Goal: Task Accomplishment & Management: Use online tool/utility

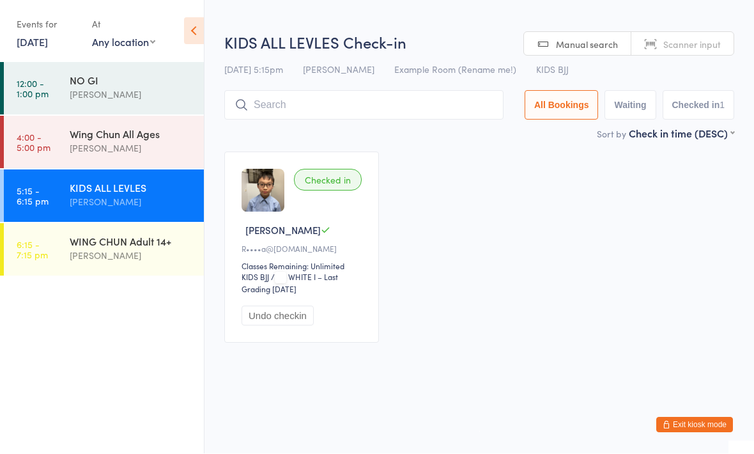
click at [418, 102] on input "search" at bounding box center [363, 105] width 279 height 29
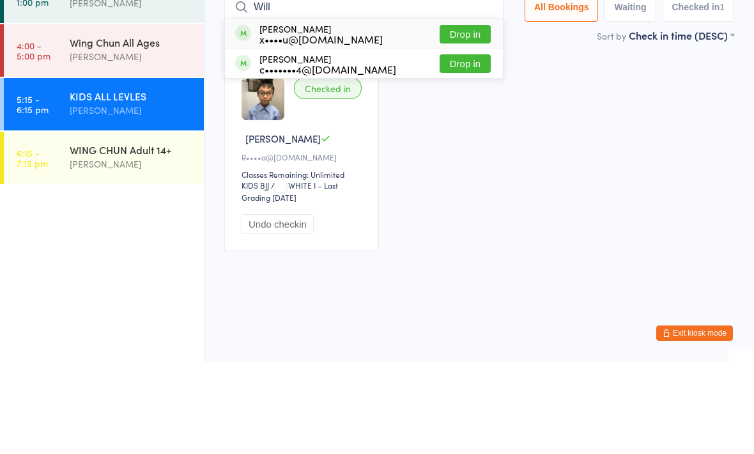
type input "Will"
click at [455, 117] on button "Drop in" at bounding box center [465, 126] width 51 height 19
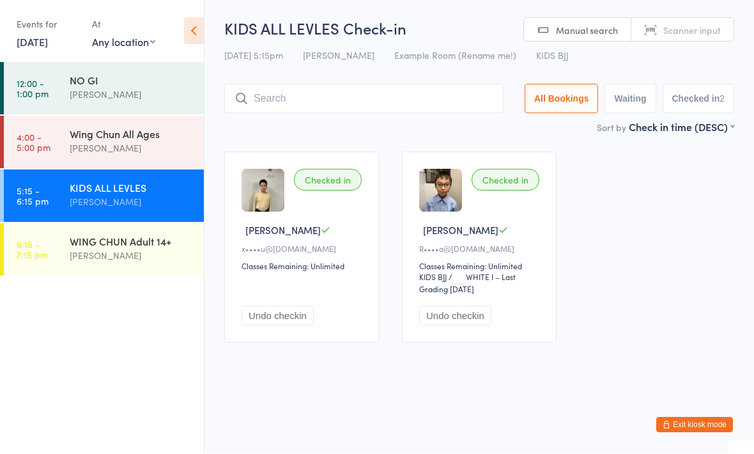
click at [348, 102] on input "search" at bounding box center [363, 98] width 279 height 29
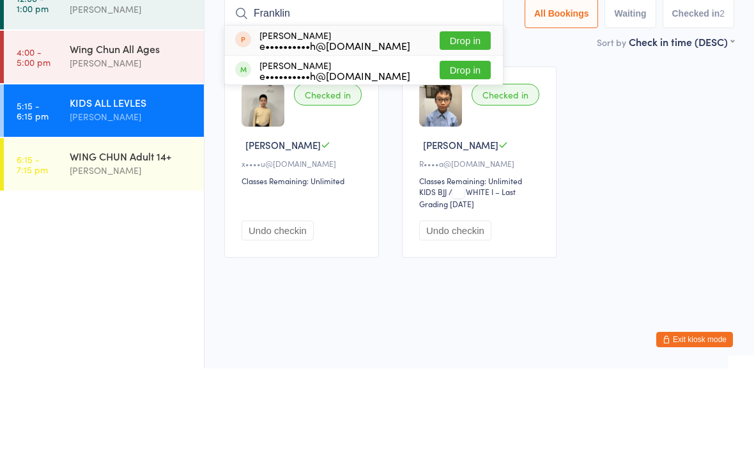
type input "Franklin"
click at [459, 146] on button "Drop in" at bounding box center [465, 155] width 51 height 19
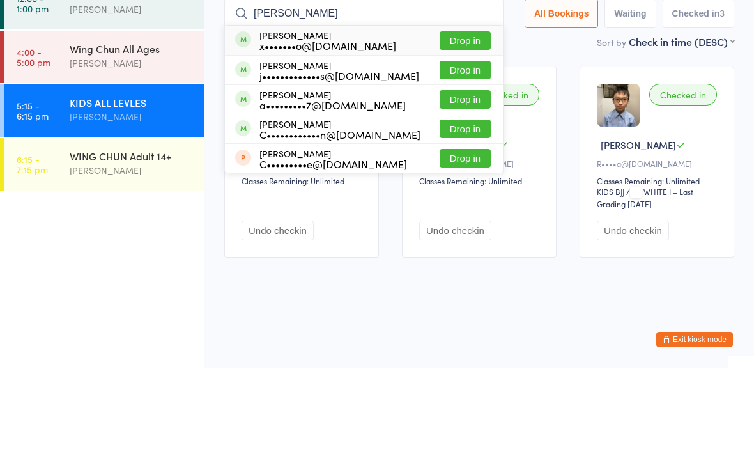
type input "[PERSON_NAME]"
click at [346, 126] on div "x•••••••o@[DOMAIN_NAME]" at bounding box center [328, 131] width 137 height 10
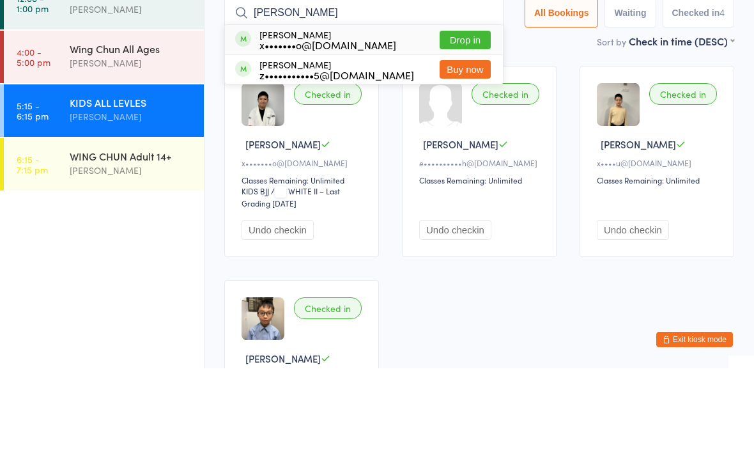
type input "[PERSON_NAME]"
click at [375, 111] on div "[PERSON_NAME] x•••••••o@[DOMAIN_NAME] Drop in" at bounding box center [364, 125] width 278 height 29
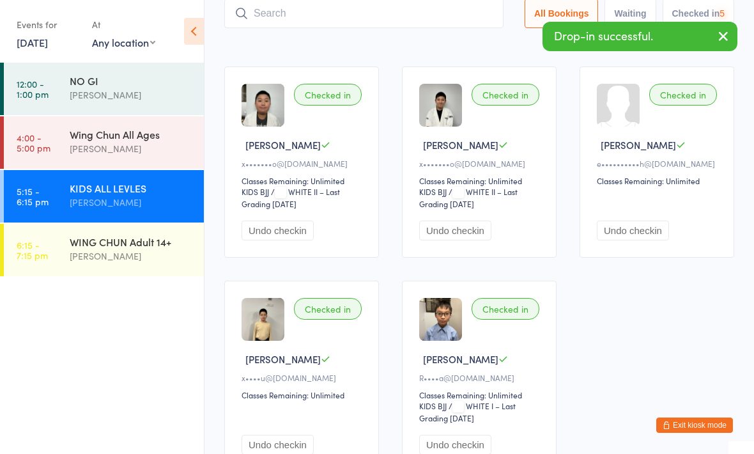
click at [156, 251] on div "[PERSON_NAME]" at bounding box center [131, 256] width 123 height 15
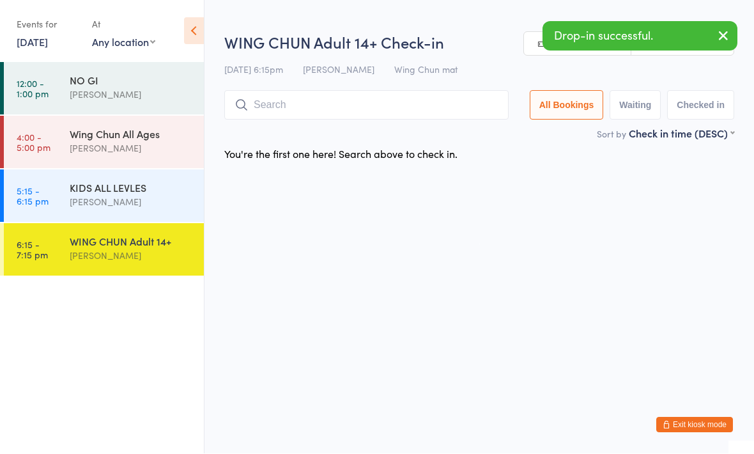
click at [427, 100] on input "search" at bounding box center [366, 105] width 284 height 29
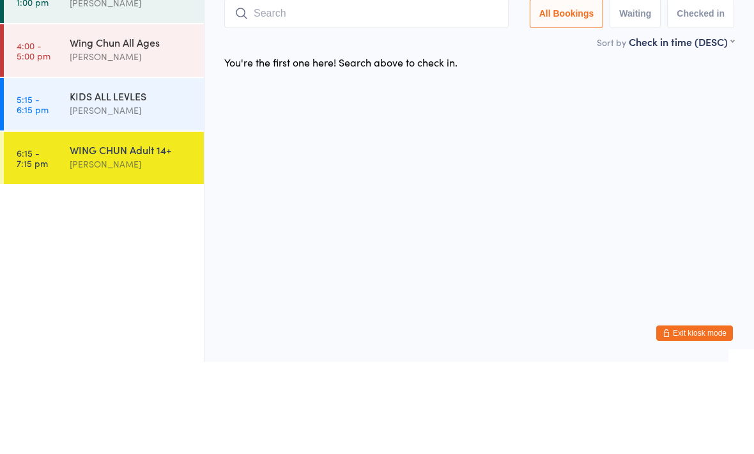
click at [453, 105] on html "You have now entered Kiosk Mode. Members will be able to check themselves in us…" at bounding box center [377, 227] width 754 height 454
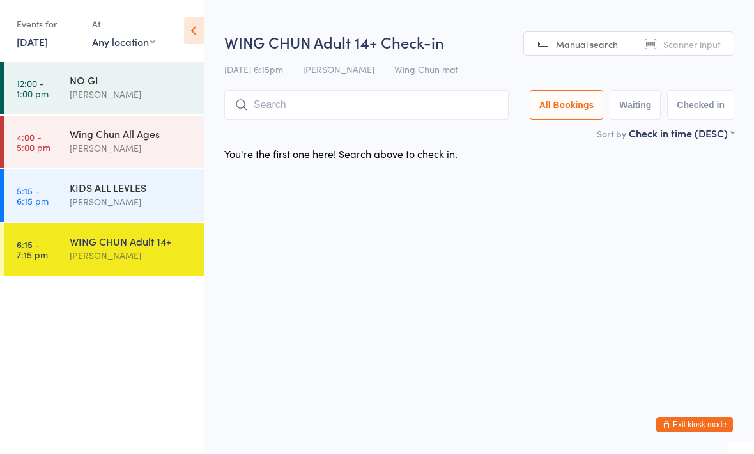
click at [133, 205] on div "[PERSON_NAME]" at bounding box center [131, 202] width 123 height 15
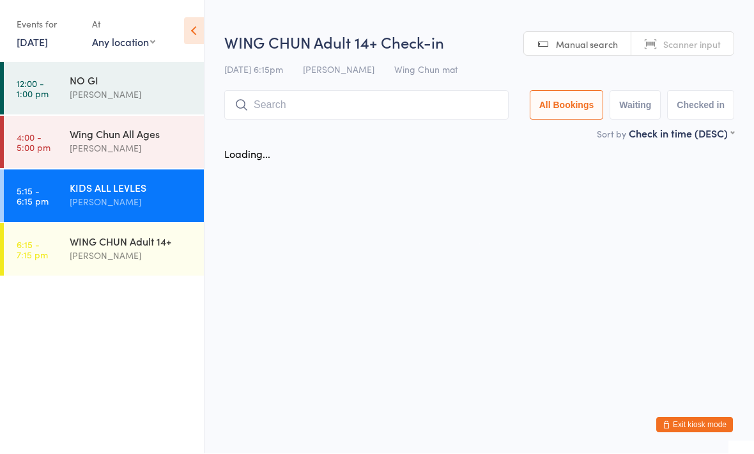
scroll to position [1, 0]
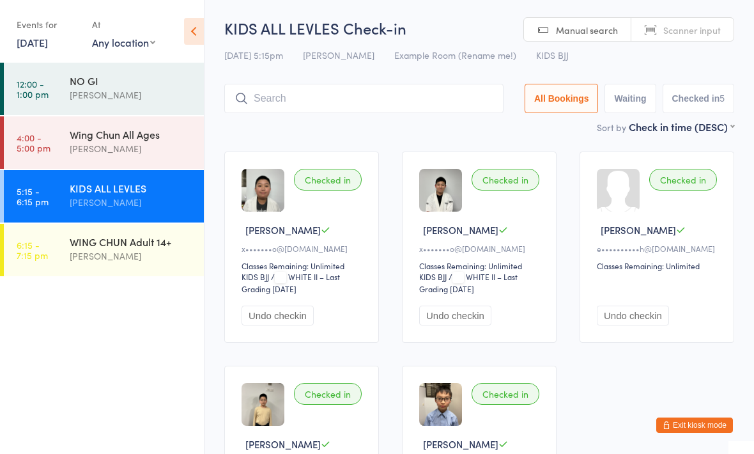
click at [148, 262] on div "[PERSON_NAME]" at bounding box center [131, 256] width 123 height 15
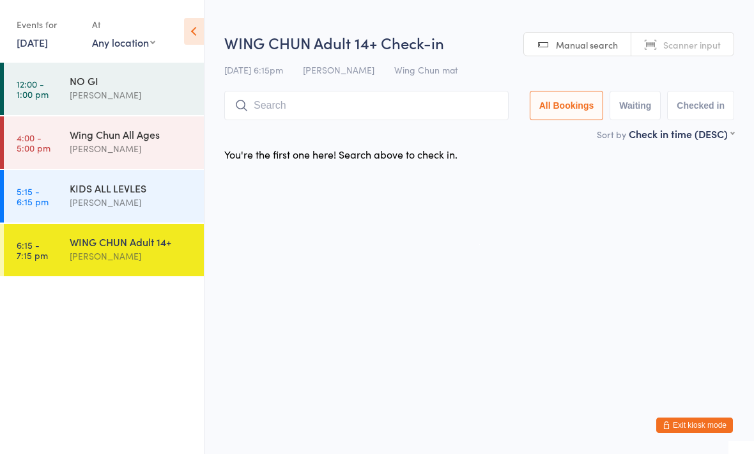
click at [374, 97] on input "search" at bounding box center [366, 105] width 284 height 29
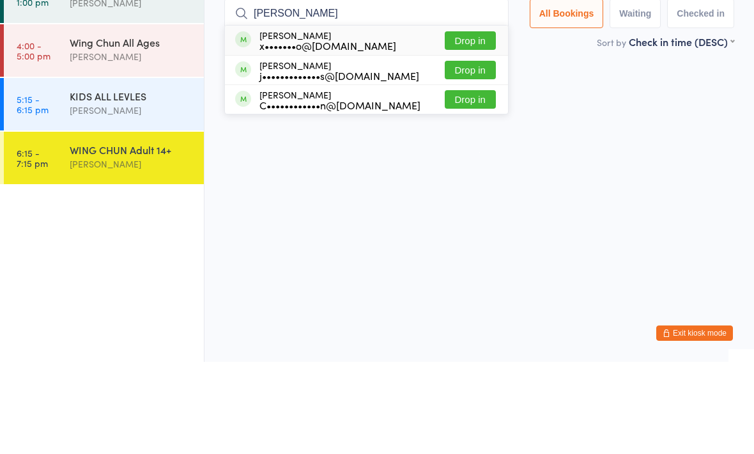
type input "[PERSON_NAME]"
click at [364, 118] on div "[PERSON_NAME] x•••••••o@[DOMAIN_NAME] Drop in" at bounding box center [366, 132] width 283 height 29
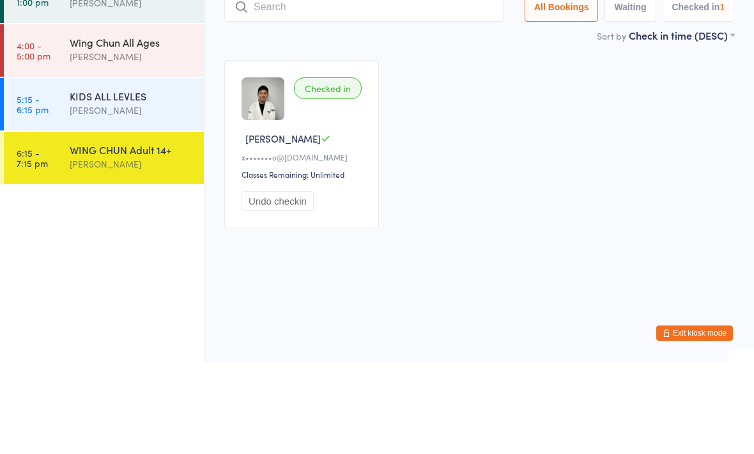
click at [162, 181] on div "KIDS ALL LEVLES" at bounding box center [131, 188] width 123 height 14
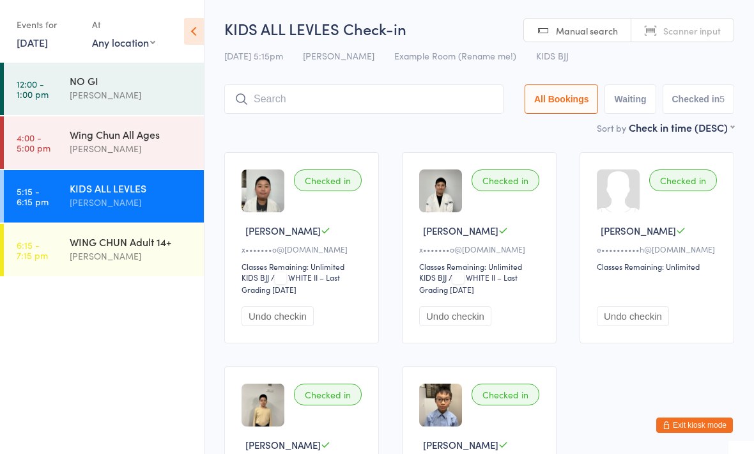
click at [472, 88] on input "search" at bounding box center [363, 98] width 279 height 29
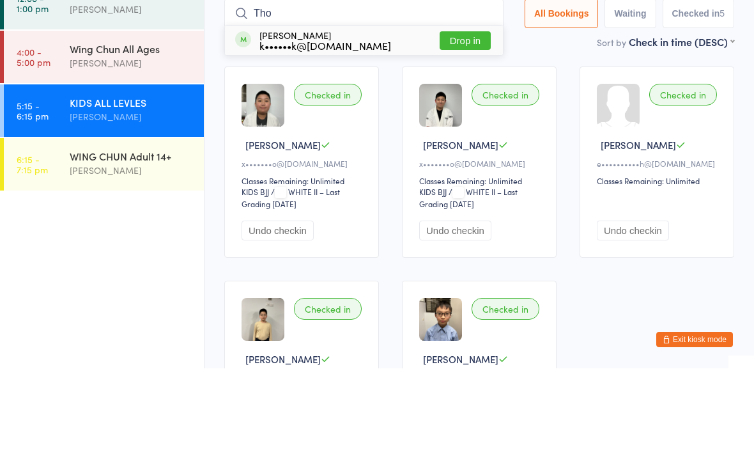
type input "Tho"
click at [453, 117] on button "Drop in" at bounding box center [465, 126] width 51 height 19
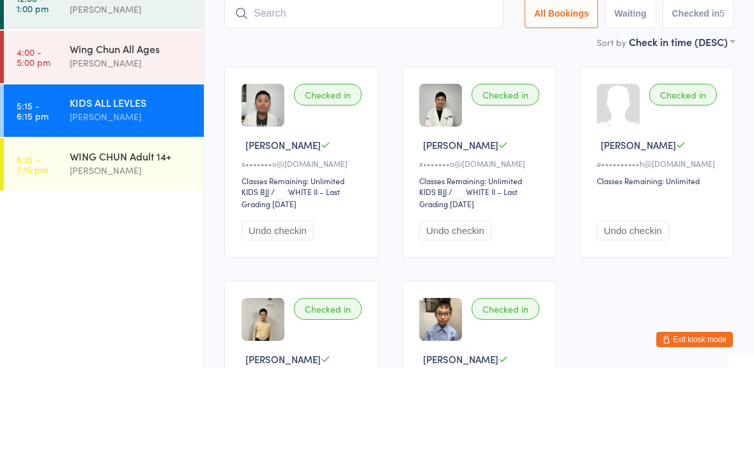
scroll to position [86, 0]
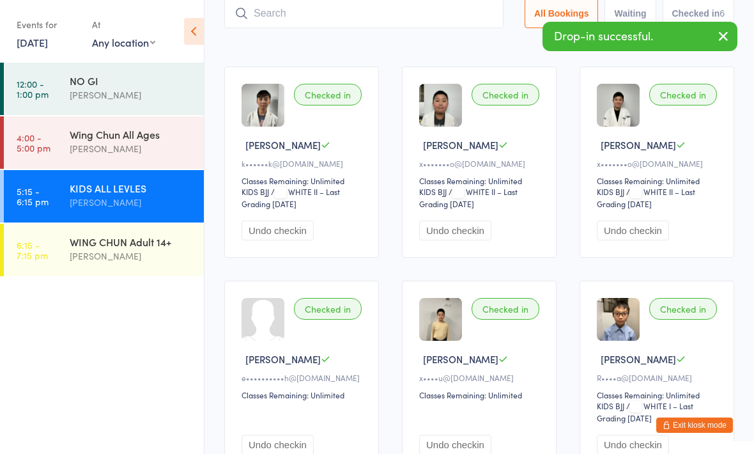
click at [444, 17] on input "search" at bounding box center [363, 13] width 279 height 29
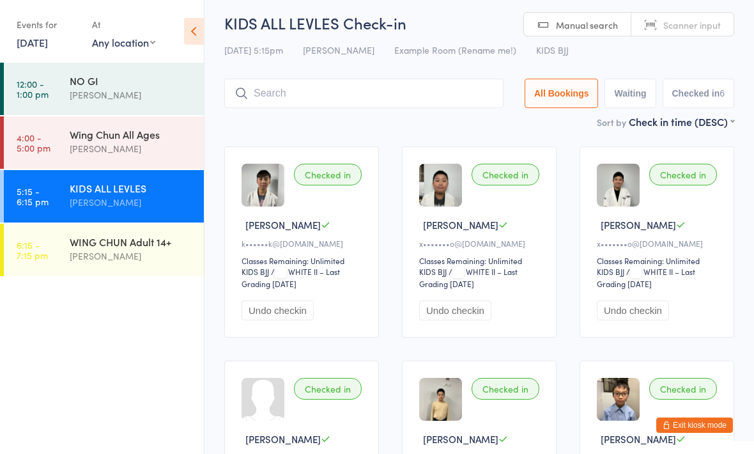
scroll to position [0, 0]
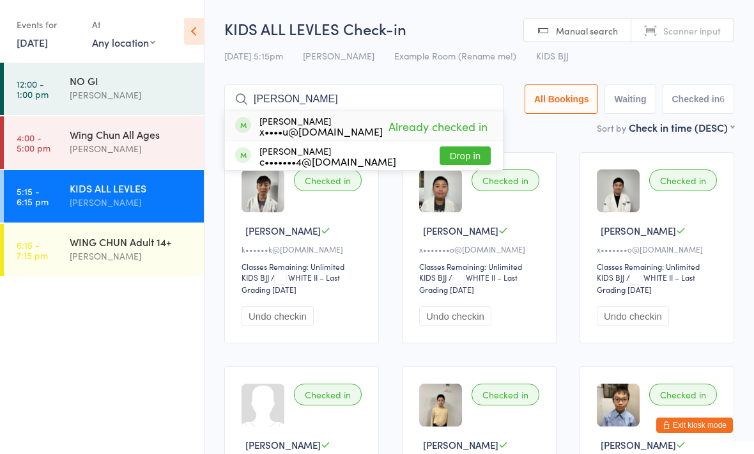
type input "[PERSON_NAME]"
click at [462, 148] on button "Drop in" at bounding box center [465, 155] width 51 height 19
